Goal: Transaction & Acquisition: Purchase product/service

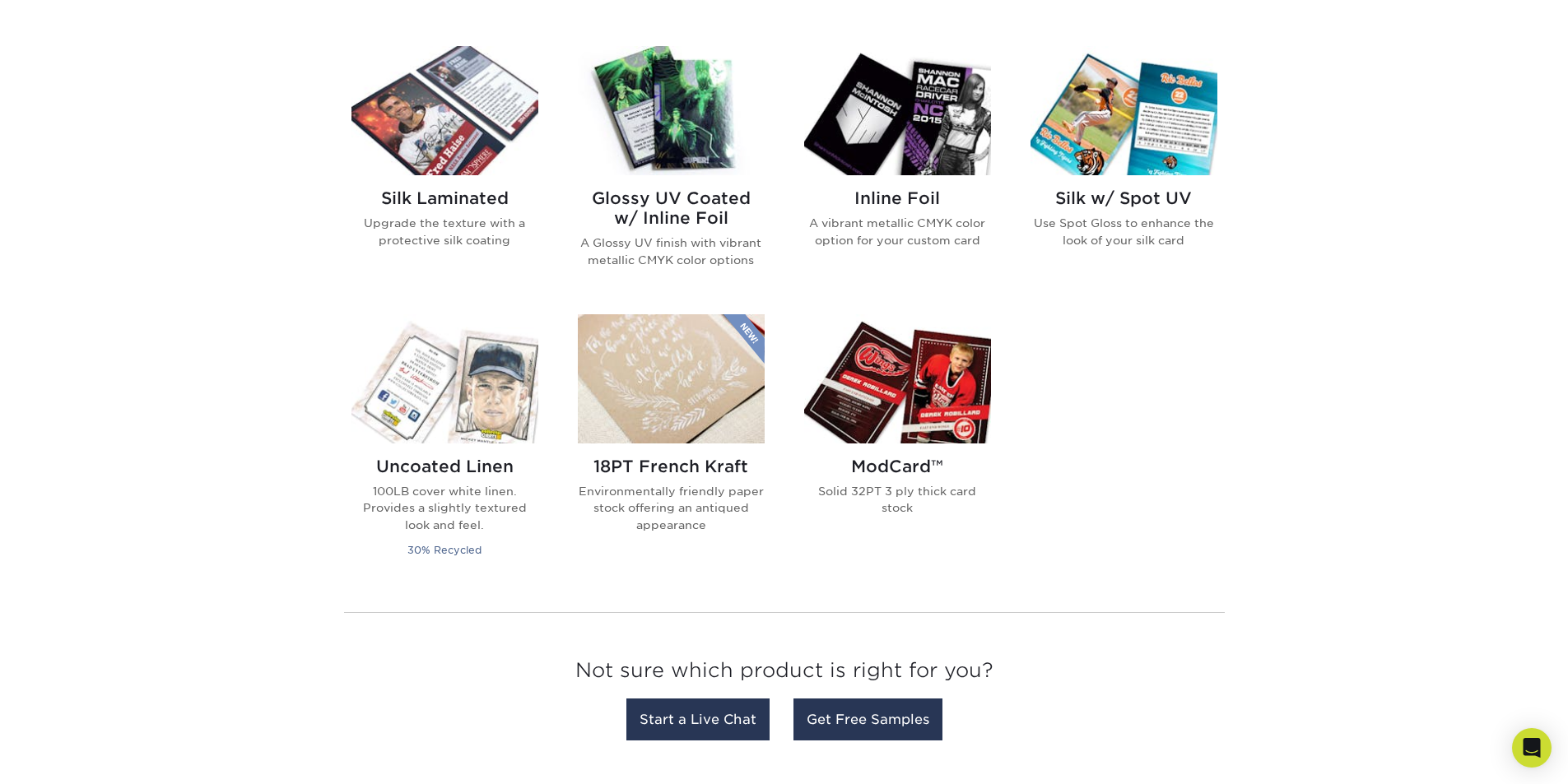
scroll to position [1069, 0]
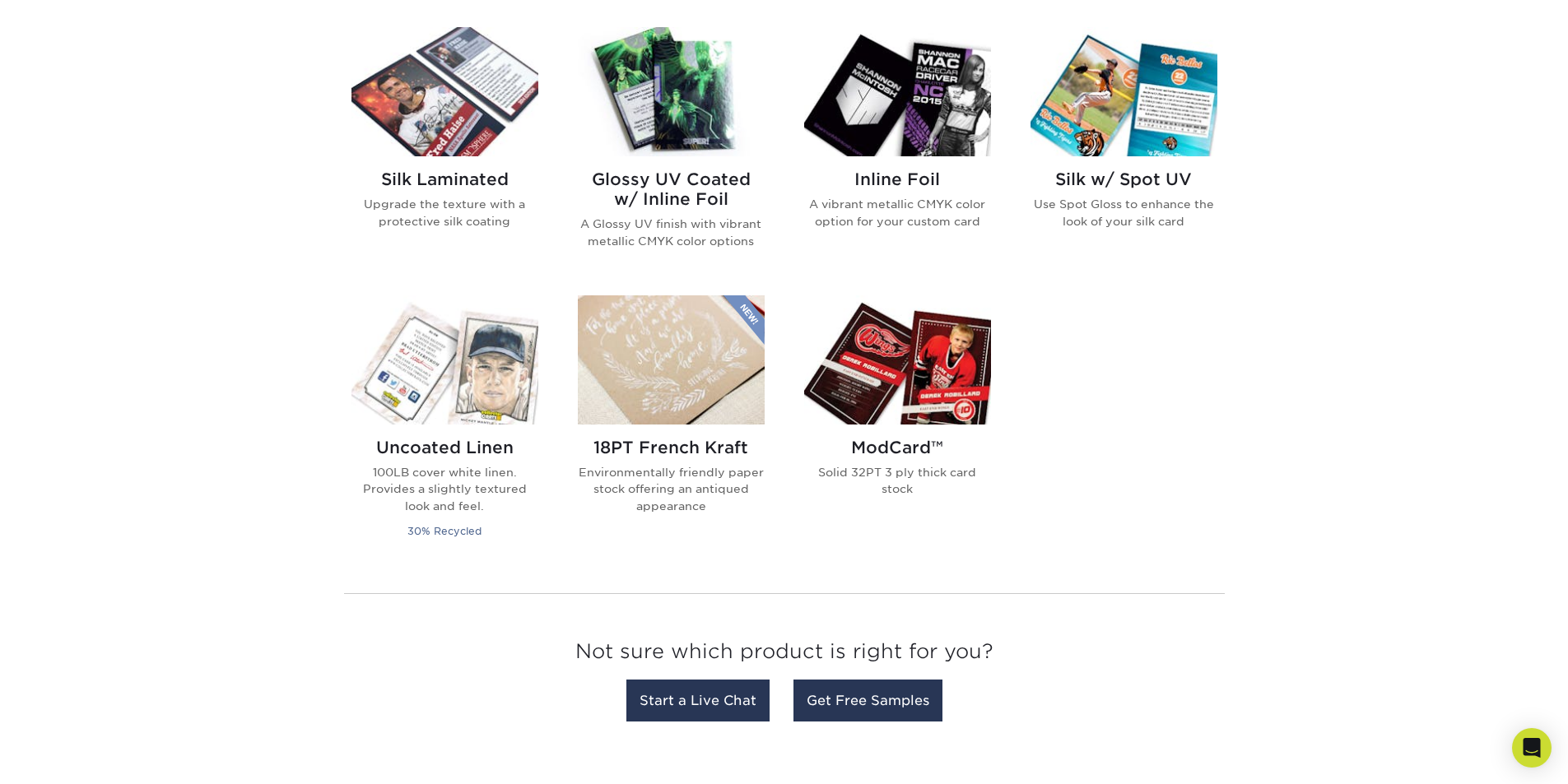
click at [963, 390] on img at bounding box center [897, 360] width 187 height 130
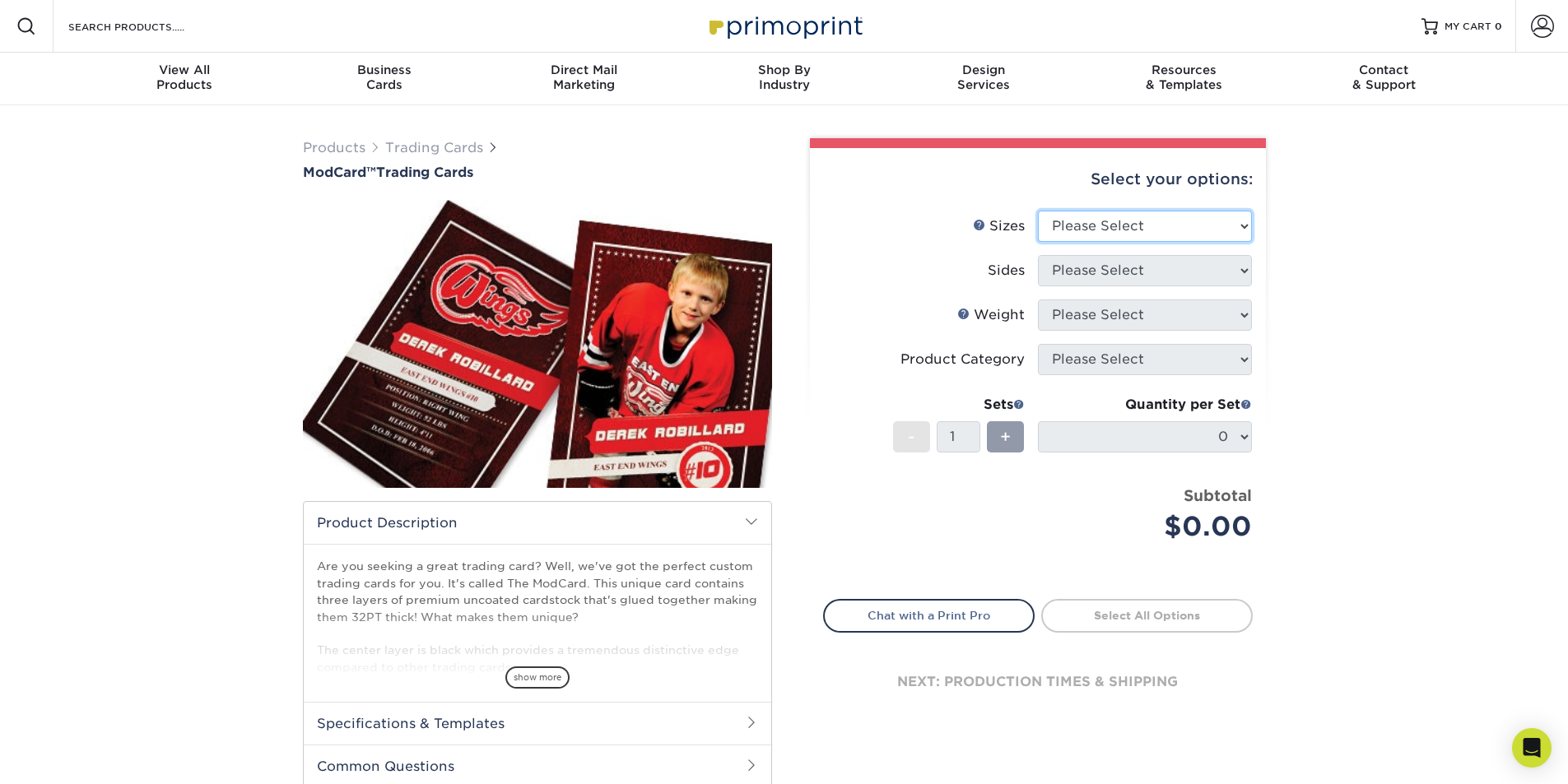
click at [1103, 227] on select "Please Select 2.5" x 3.5"" at bounding box center [1144, 226] width 214 height 31
select select "2.50x3.50"
click at [1038, 211] on select "Please Select 2.5" x 3.5"" at bounding box center [1144, 226] width 214 height 31
click at [1106, 270] on select "Please Select Print Both Sides Print Front Only" at bounding box center [1144, 270] width 214 height 31
select select "13abbda7-1d64-4f25-8bb2-c179b224825d"
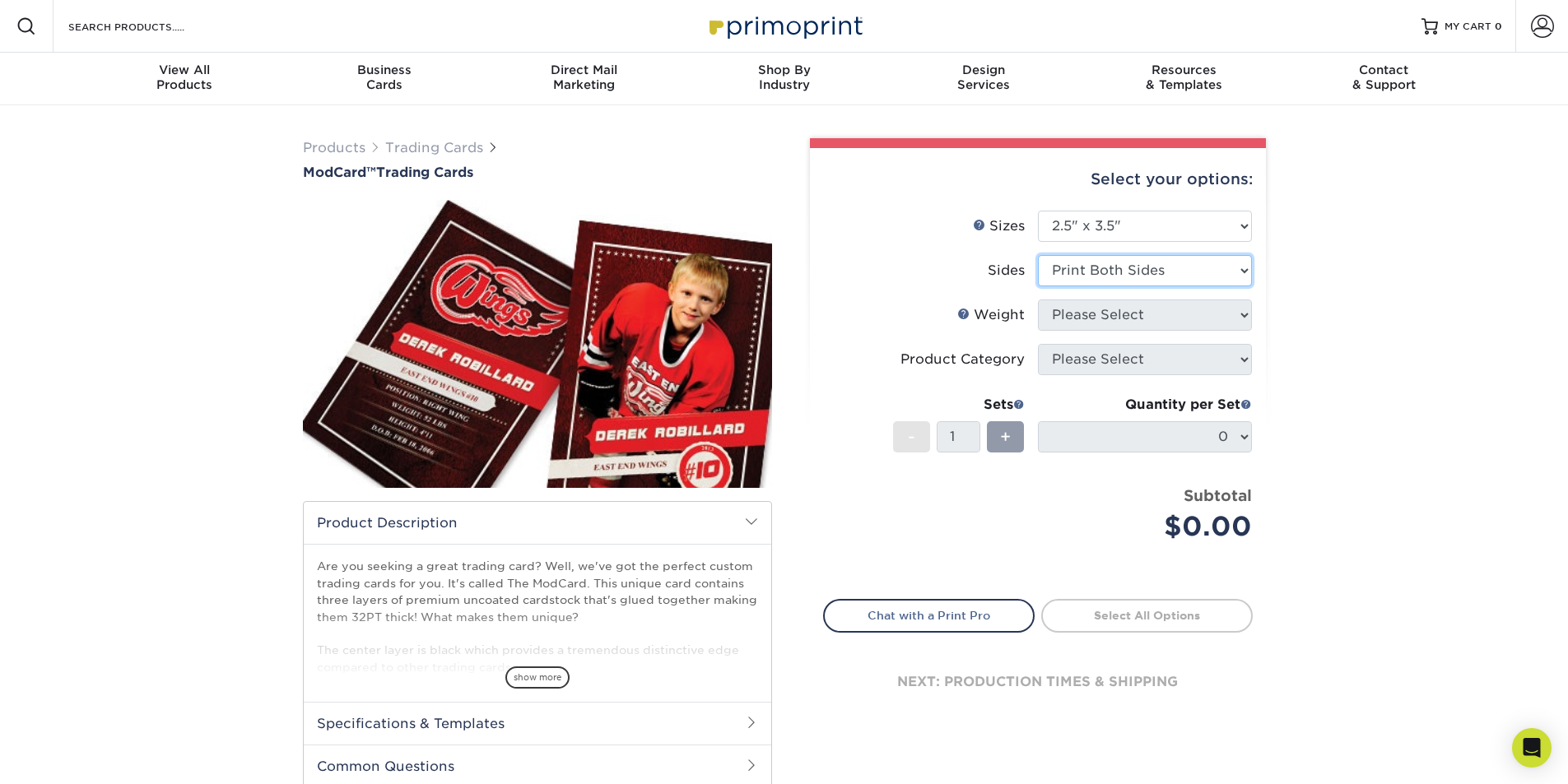
click at [1038, 255] on select "Please Select Print Both Sides Print Front Only" at bounding box center [1144, 270] width 214 height 31
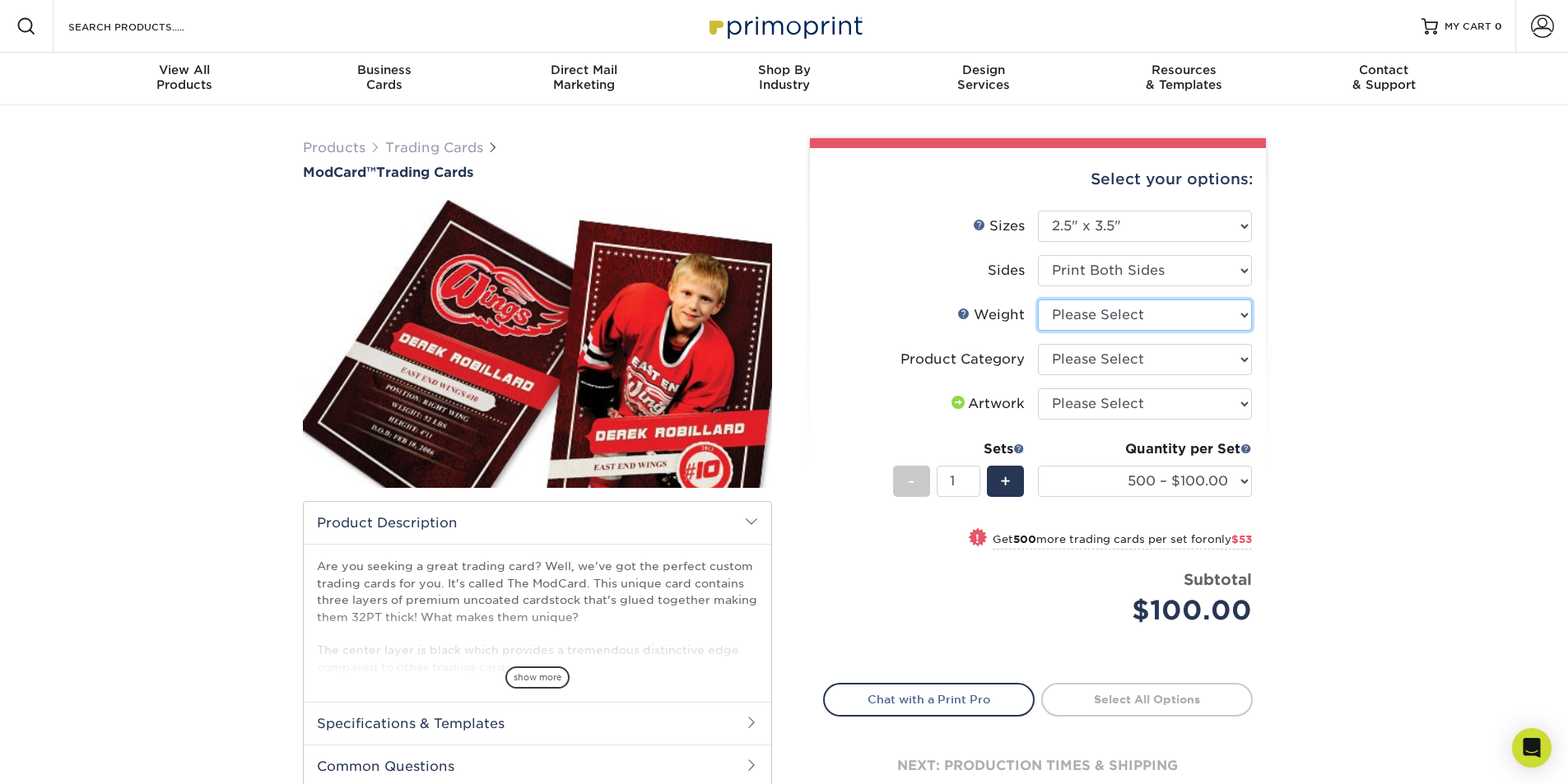
click at [1135, 317] on select "Please Select 32PTUCBLK" at bounding box center [1144, 315] width 214 height 31
select select "32PTUCBLK"
click at [1038, 300] on select "Please Select 32PTUCBLK" at bounding box center [1144, 315] width 214 height 31
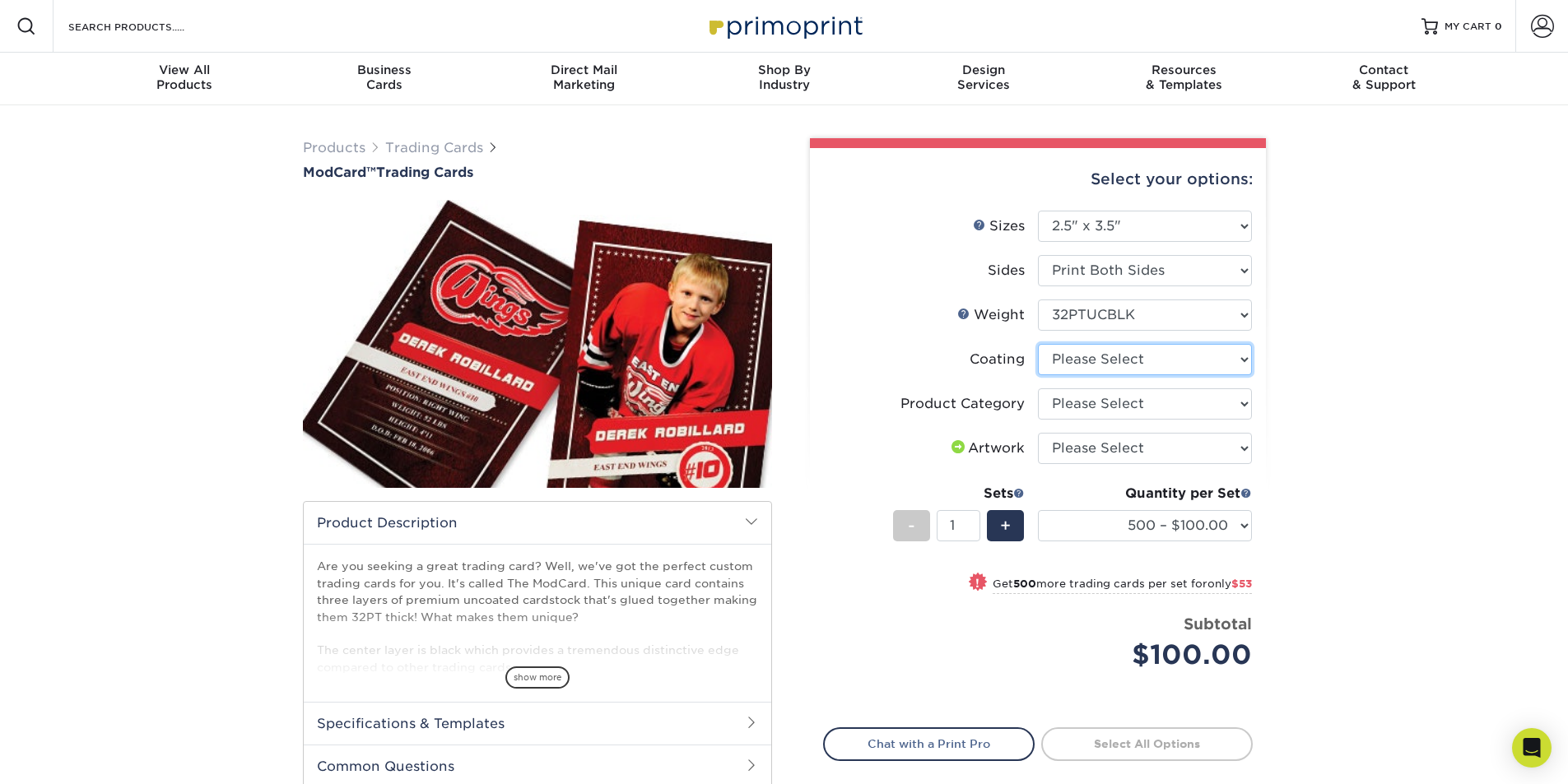
click at [1122, 370] on select at bounding box center [1144, 359] width 214 height 31
select select "3e7618de-abca-4bda-9f97-8b9129e913d8"
click at [1038, 344] on select at bounding box center [1144, 359] width 214 height 31
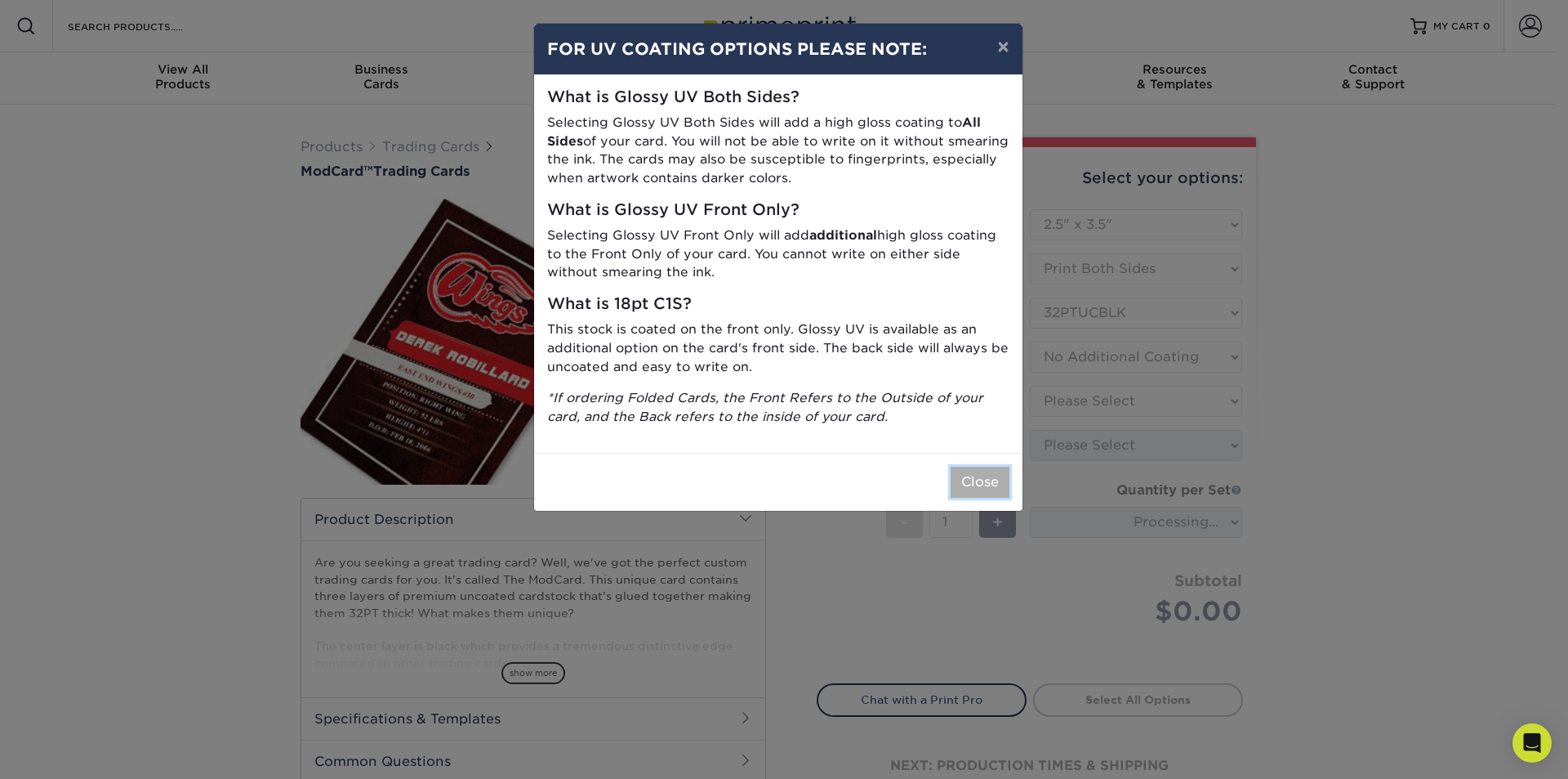
click at [980, 480] on button "Close" at bounding box center [980, 482] width 59 height 31
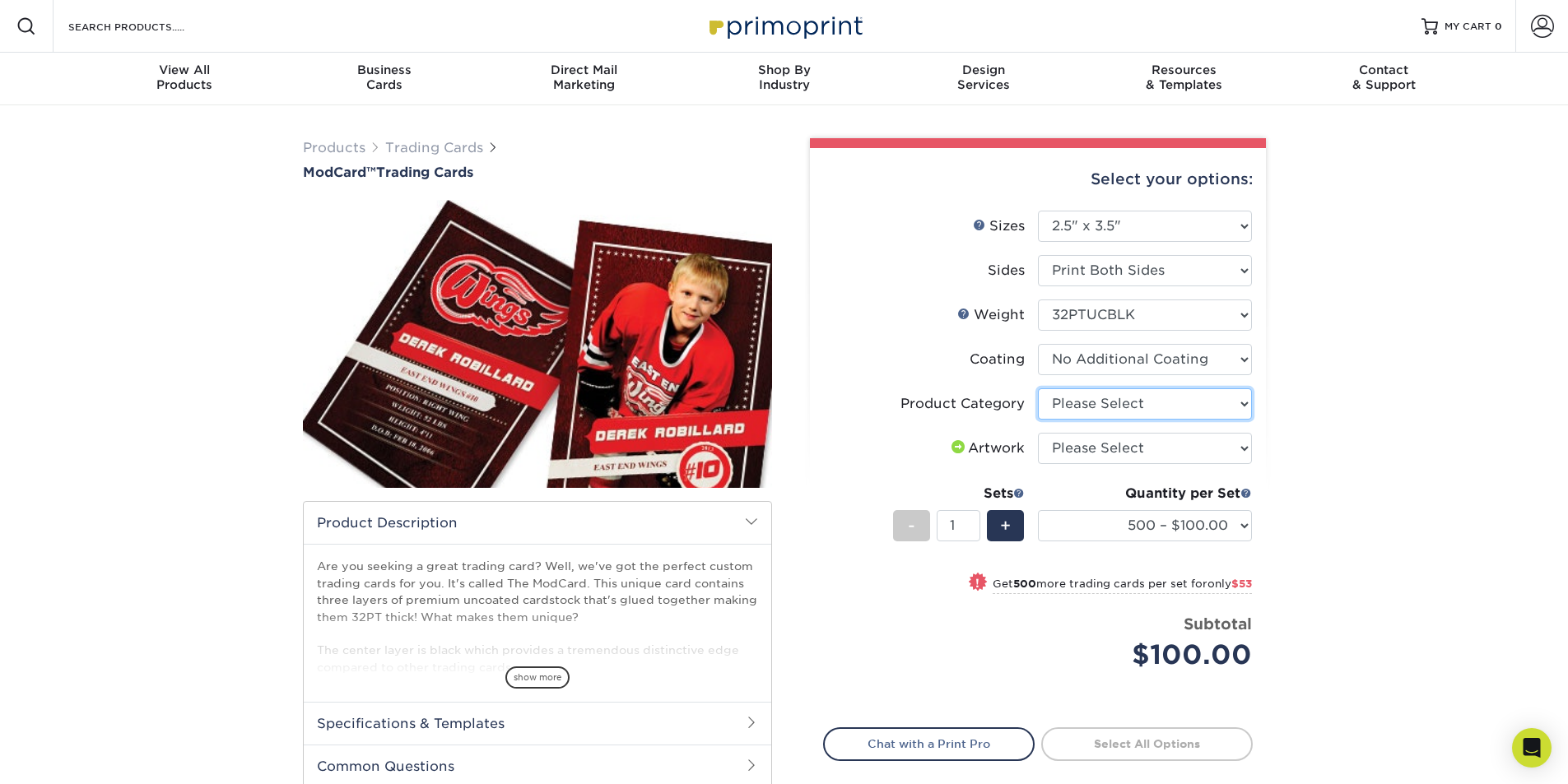
click at [1200, 403] on select "Please Select Trading Cards" at bounding box center [1144, 404] width 214 height 31
select select "c2f9bce9-36c2-409d-b101-c29d9d031e18"
click at [1038, 389] on select "Please Select Trading Cards" at bounding box center [1144, 404] width 214 height 31
click at [1095, 450] on select "Please Select I will upload files I need a design - $100" at bounding box center [1144, 448] width 214 height 31
select select "upload"
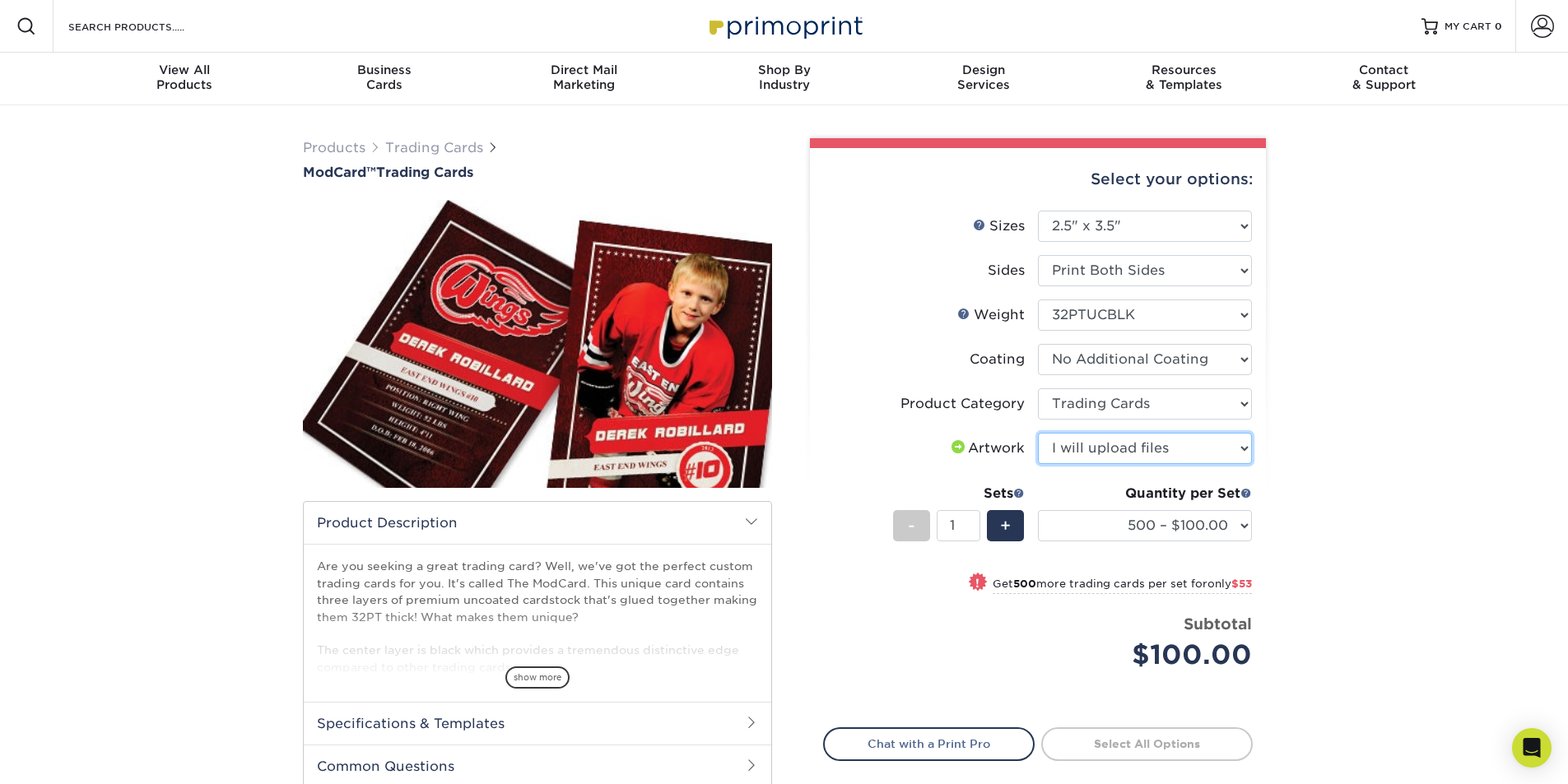
click at [1038, 433] on select "Please Select I will upload files I need a design - $100" at bounding box center [1144, 448] width 214 height 31
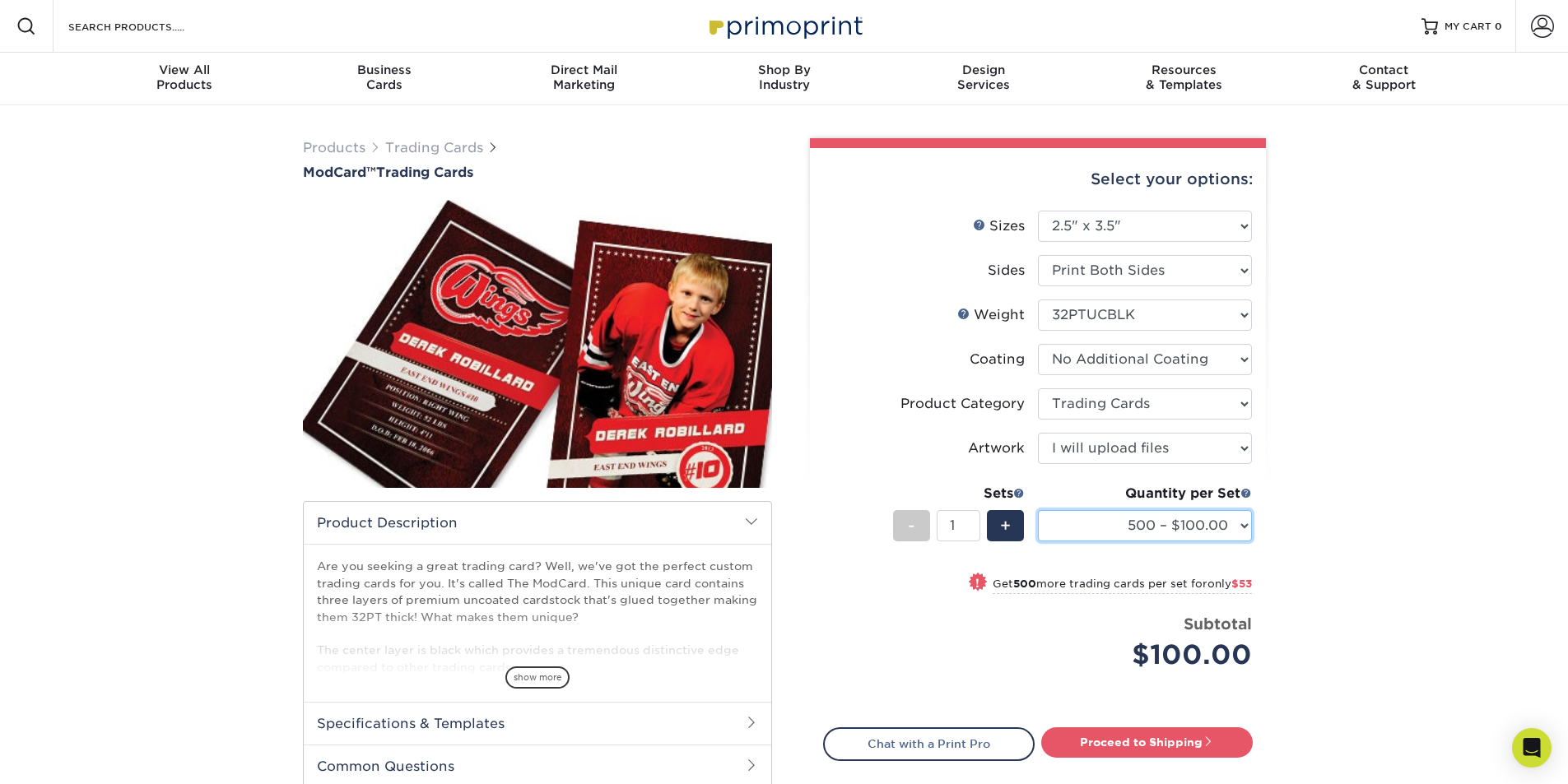
click at [1208, 532] on select "500 – $100.00 1000 – $153.00" at bounding box center [1144, 525] width 214 height 31
select select "1000 – $153.00"
click at [1038, 510] on select "500 – $100.00 1000 – $153.00" at bounding box center [1144, 525] width 214 height 31
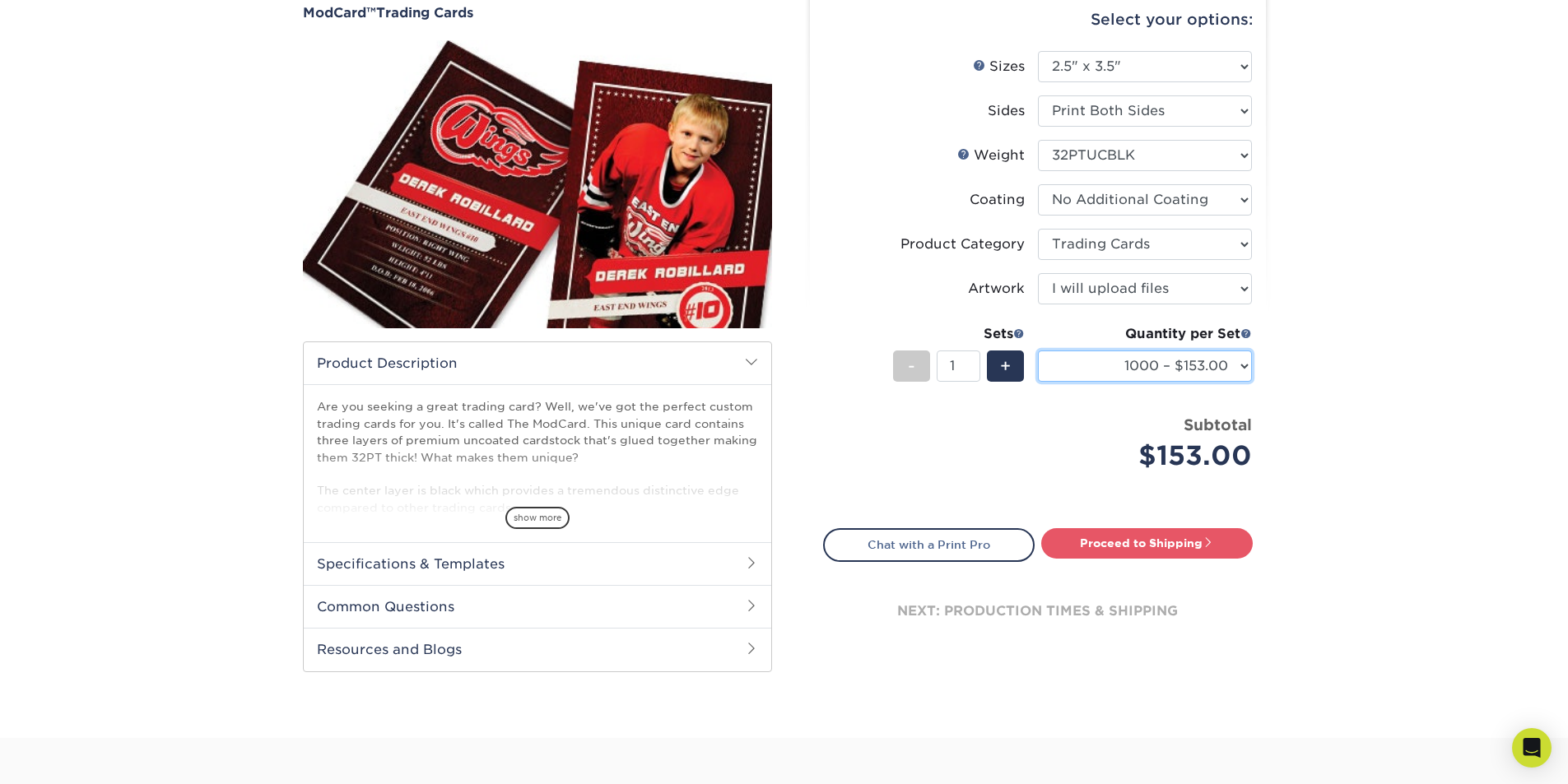
scroll to position [164, 0]
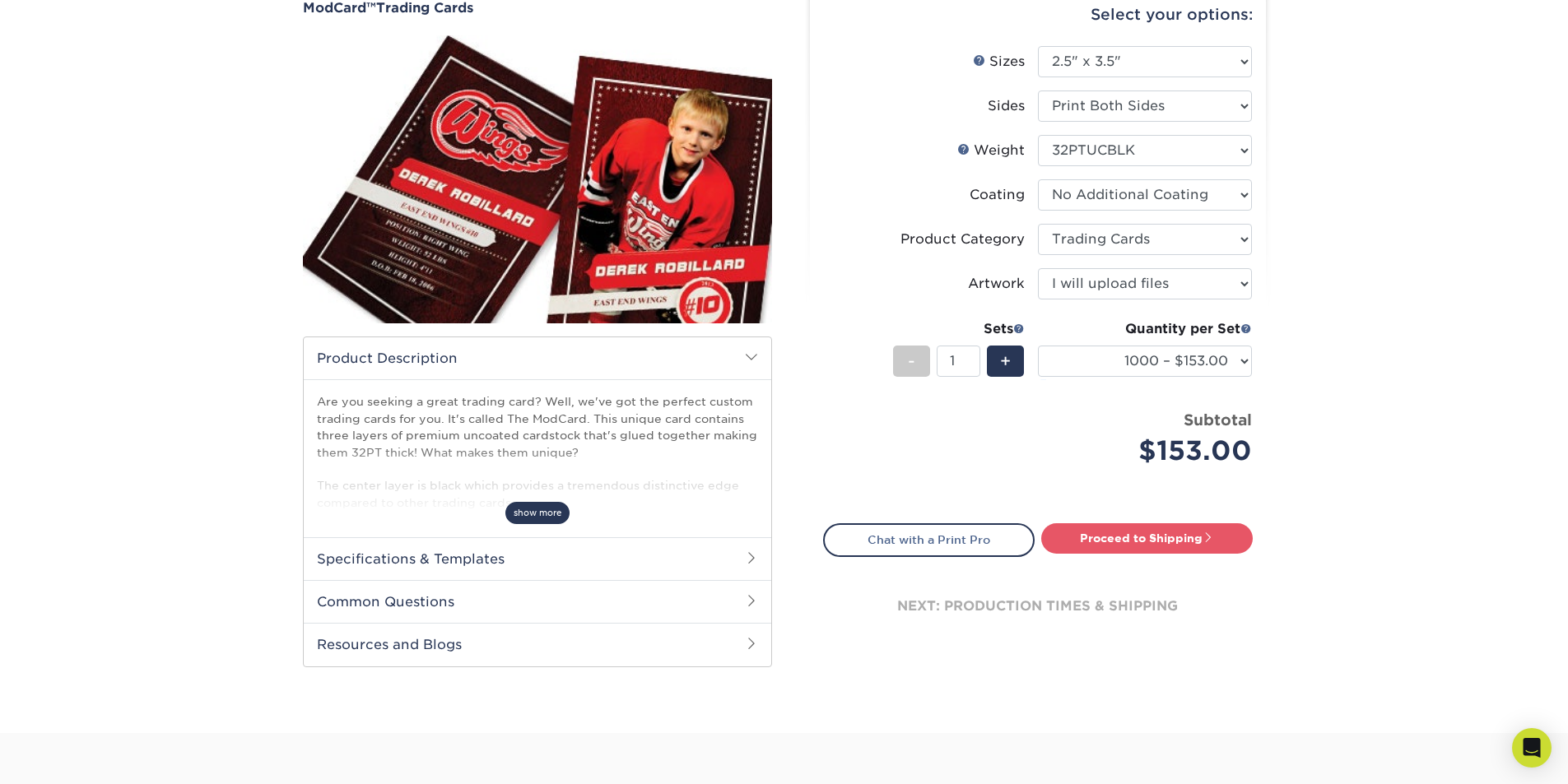
click at [526, 516] on span "show more" at bounding box center [538, 513] width 64 height 22
click at [551, 560] on h2 "Specifications & Templates" at bounding box center [538, 558] width 468 height 43
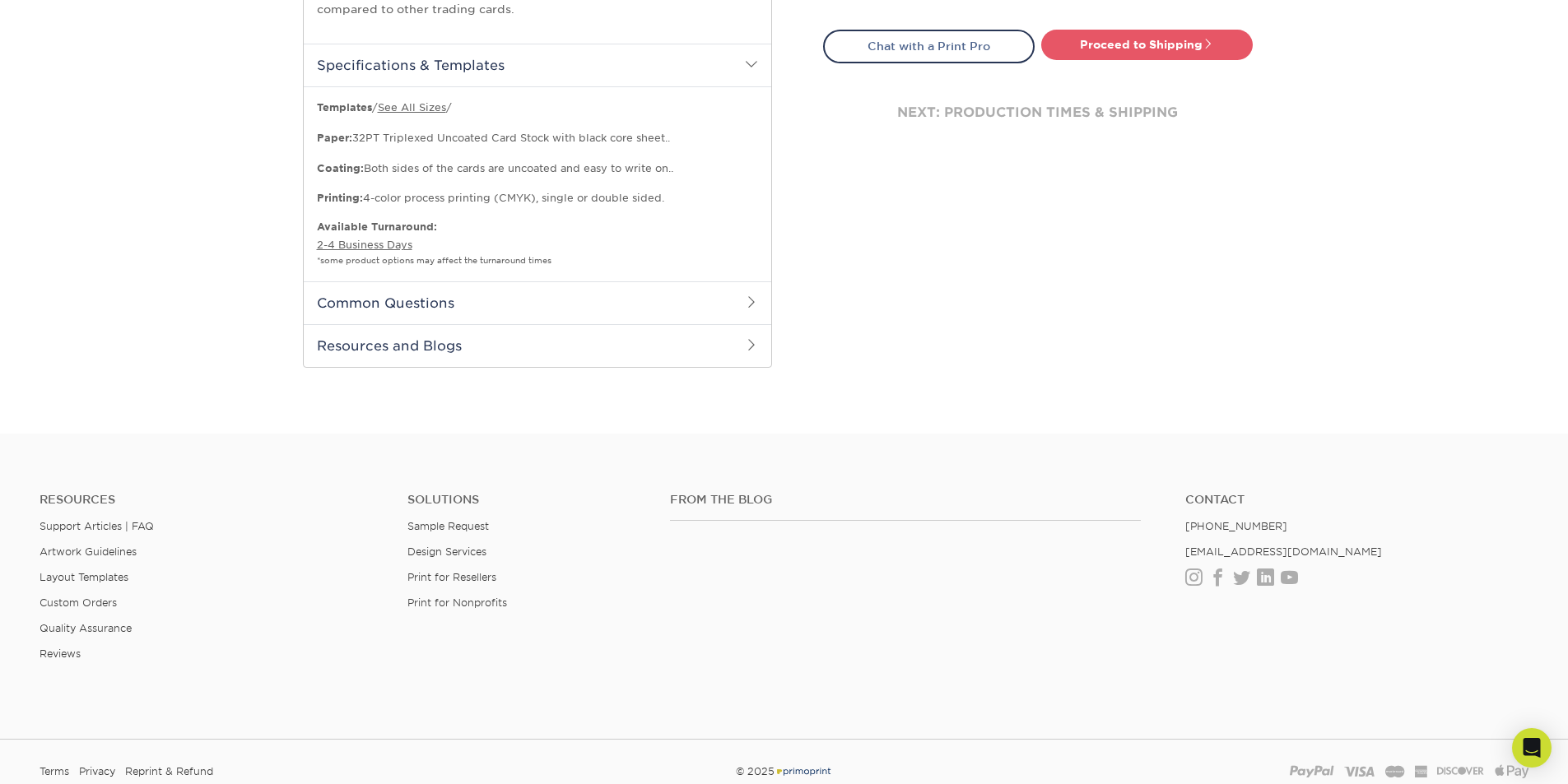
scroll to position [0, 0]
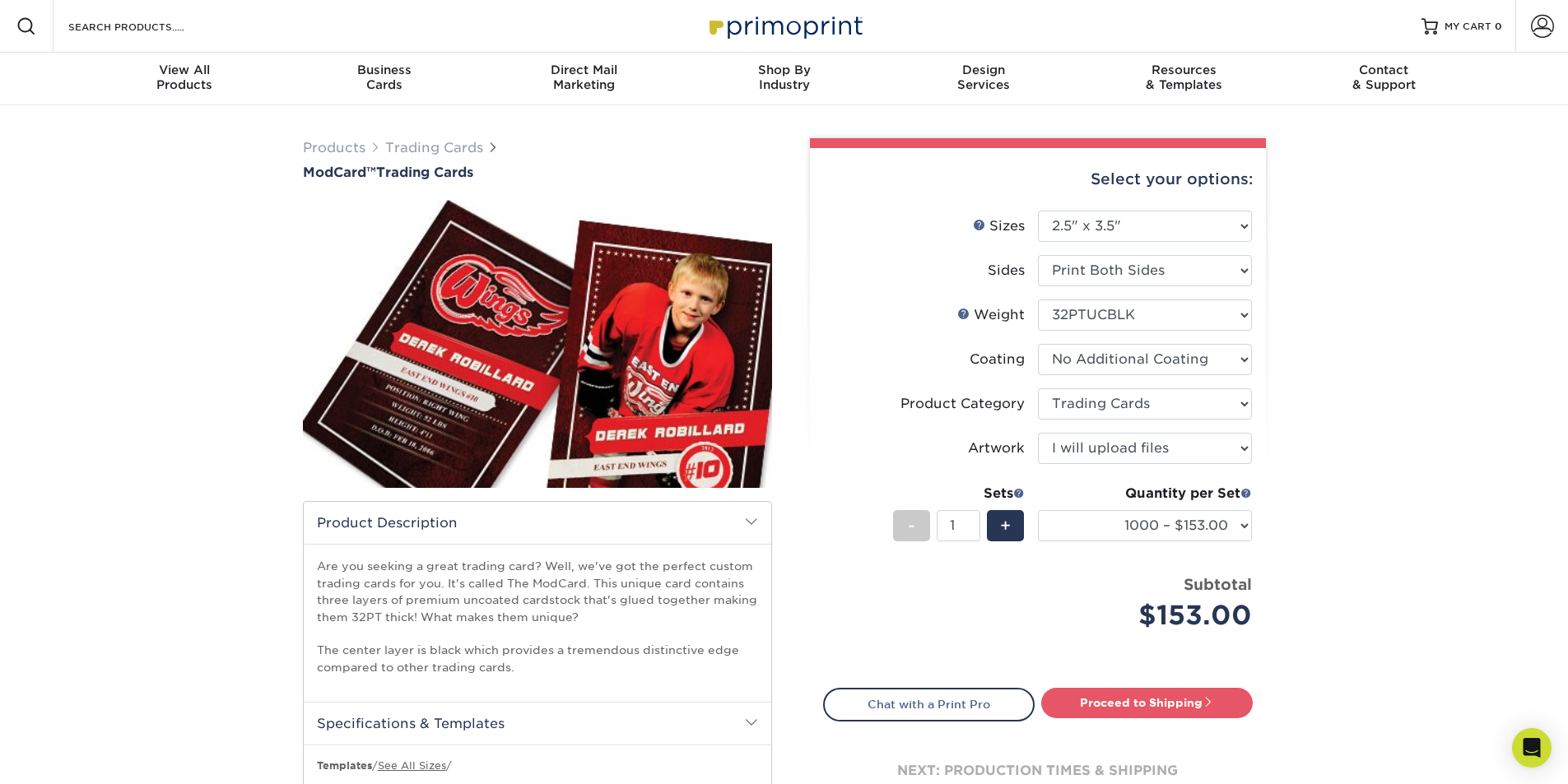
click at [1493, 302] on div "Products Trading Cards ModCard™ Trading Cards show more Templates /" at bounding box center [784, 598] width 1568 height 986
